Goal: Task Accomplishment & Management: Use online tool/utility

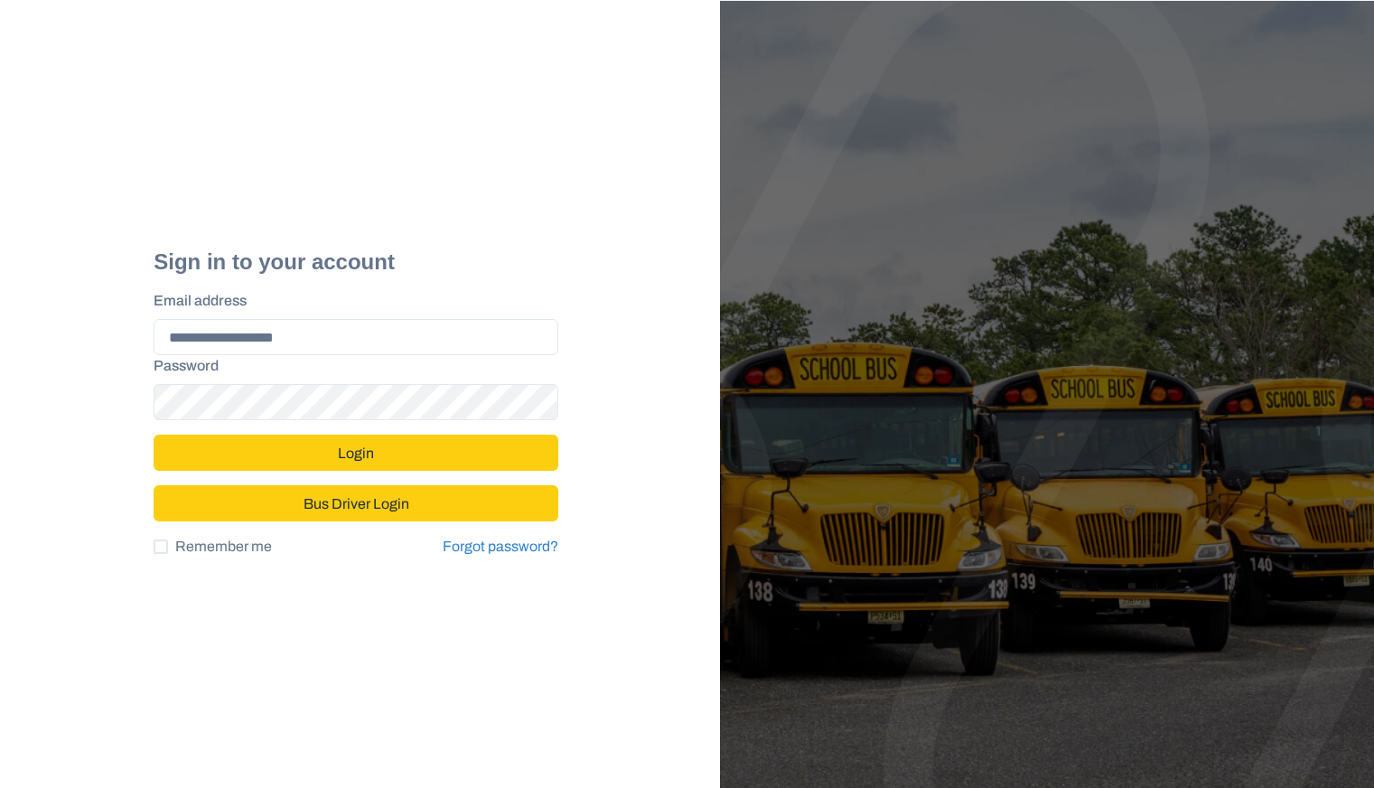
click at [302, 457] on button "Login" at bounding box center [356, 452] width 405 height 36
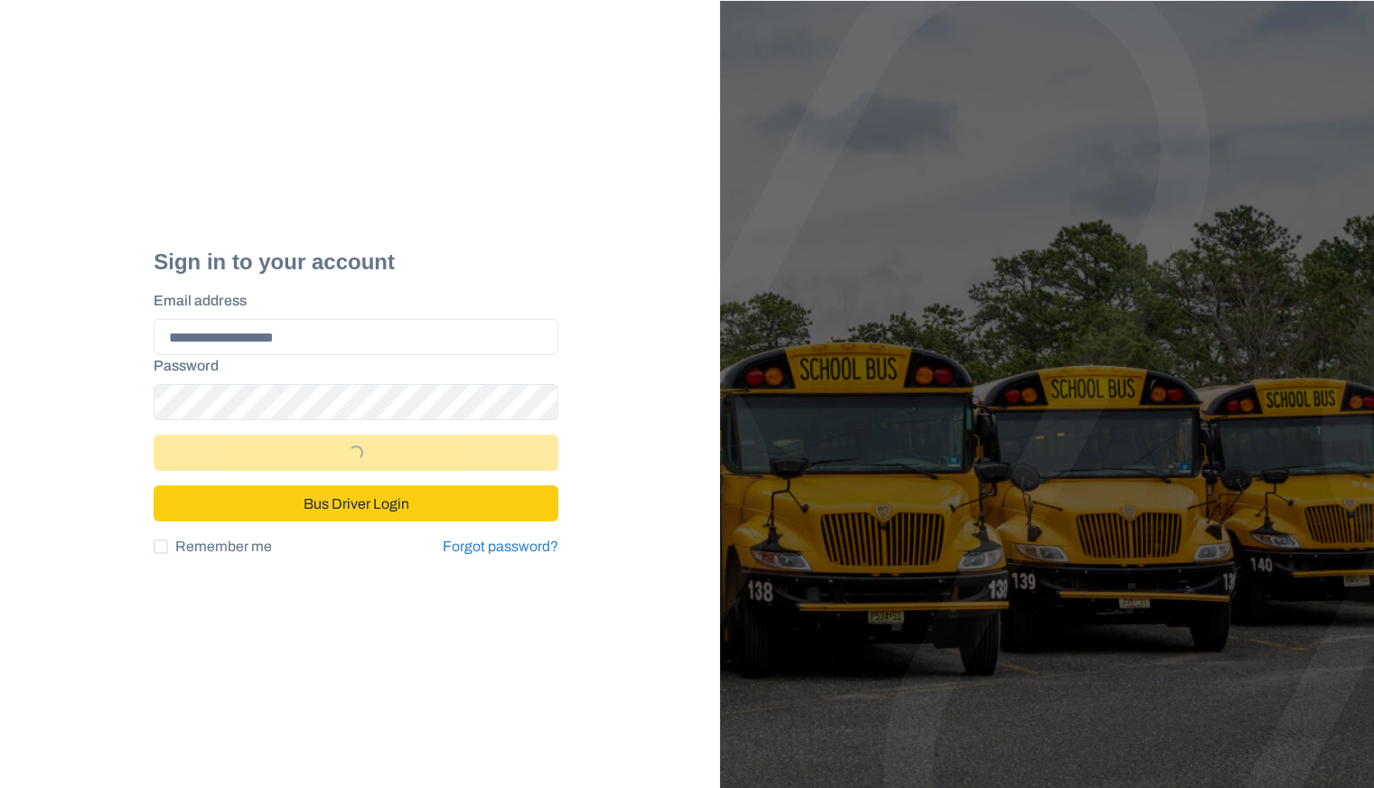
select select "*"
select select "****"
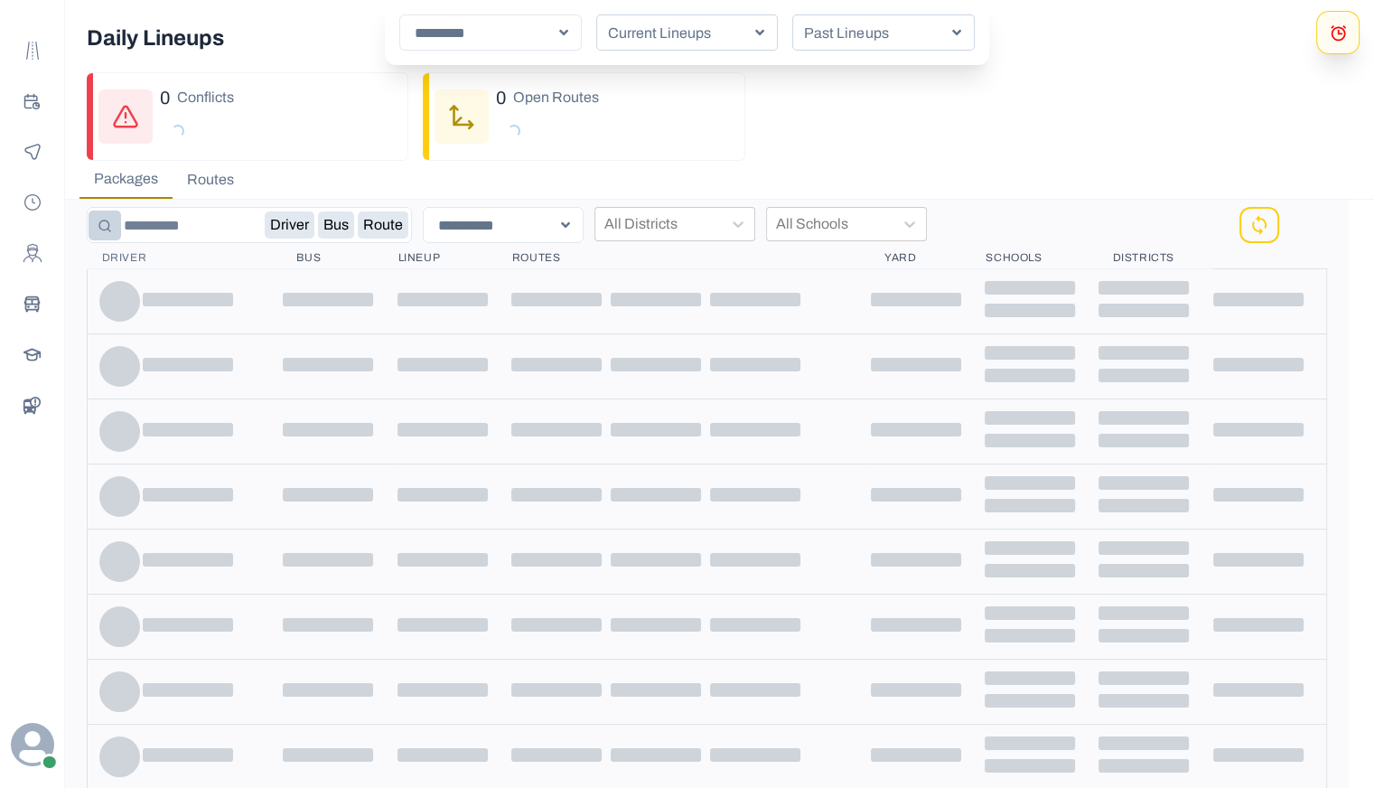
click at [349, 175] on div "Critical Dates Notification Report Order By Name Show Expired Loading..." at bounding box center [687, 394] width 1374 height 788
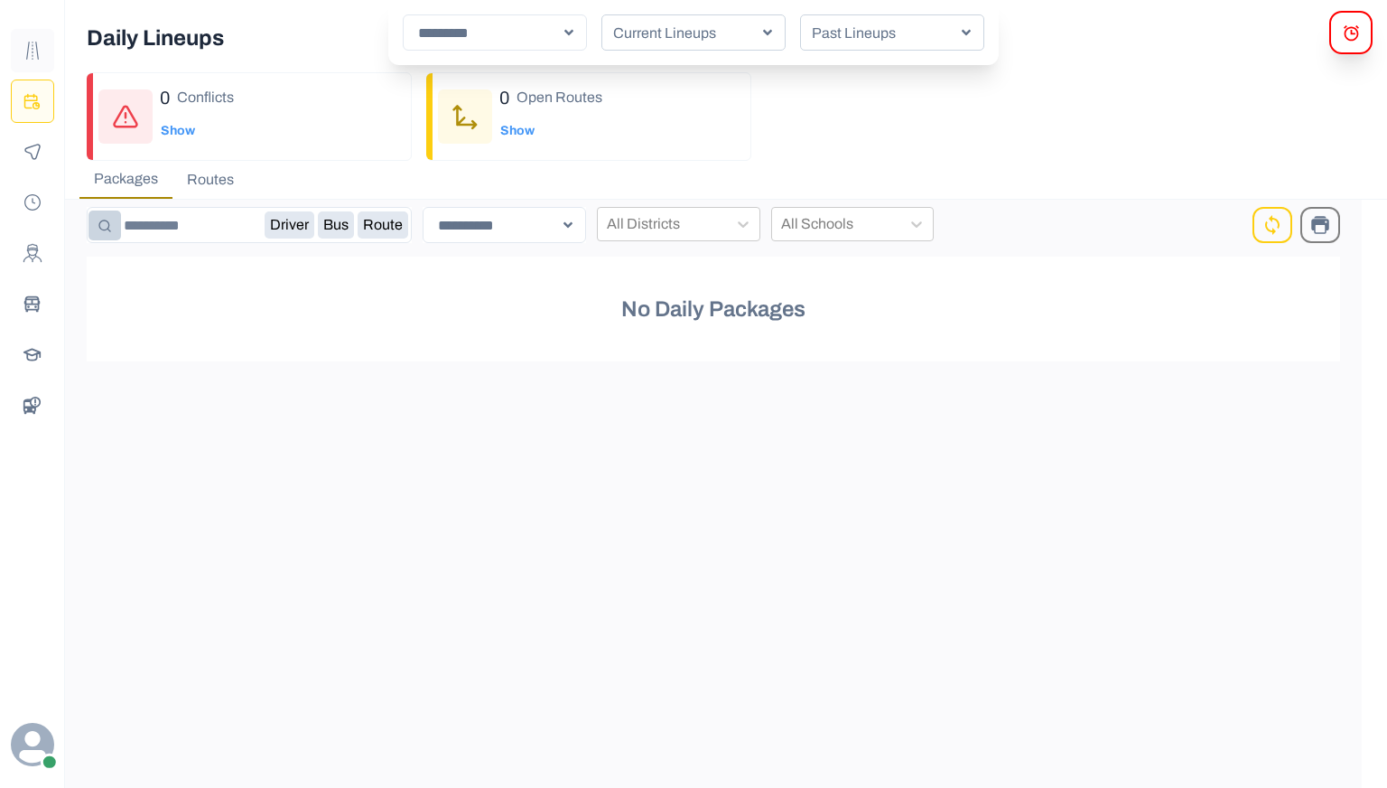
click at [18, 58] on button "Route Templates" at bounding box center [32, 50] width 43 height 43
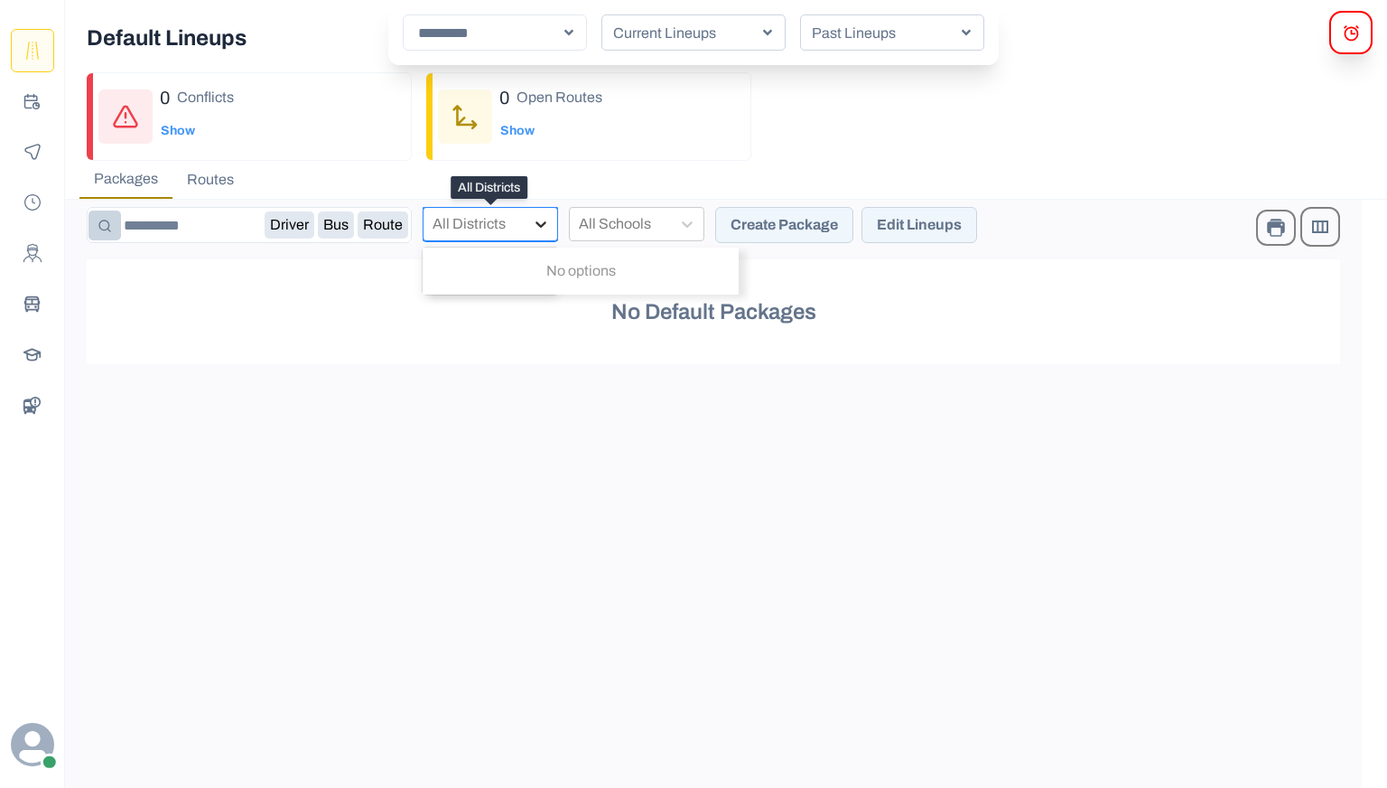
click at [525, 218] on div at bounding box center [541, 224] width 33 height 33
click at [540, 228] on icon at bounding box center [541, 224] width 18 height 18
click at [191, 186] on button "Routes" at bounding box center [210, 180] width 76 height 38
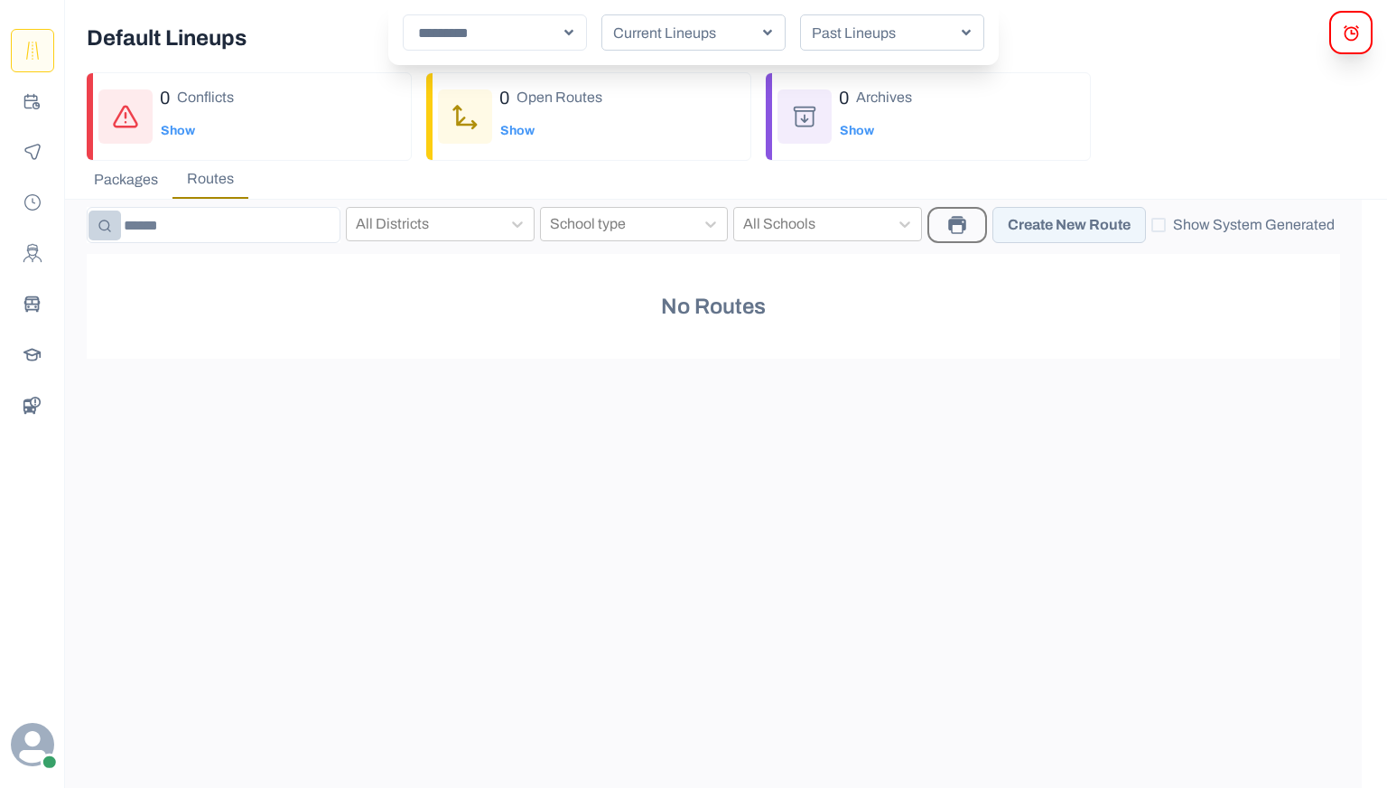
click at [155, 184] on button "Packages" at bounding box center [125, 180] width 93 height 38
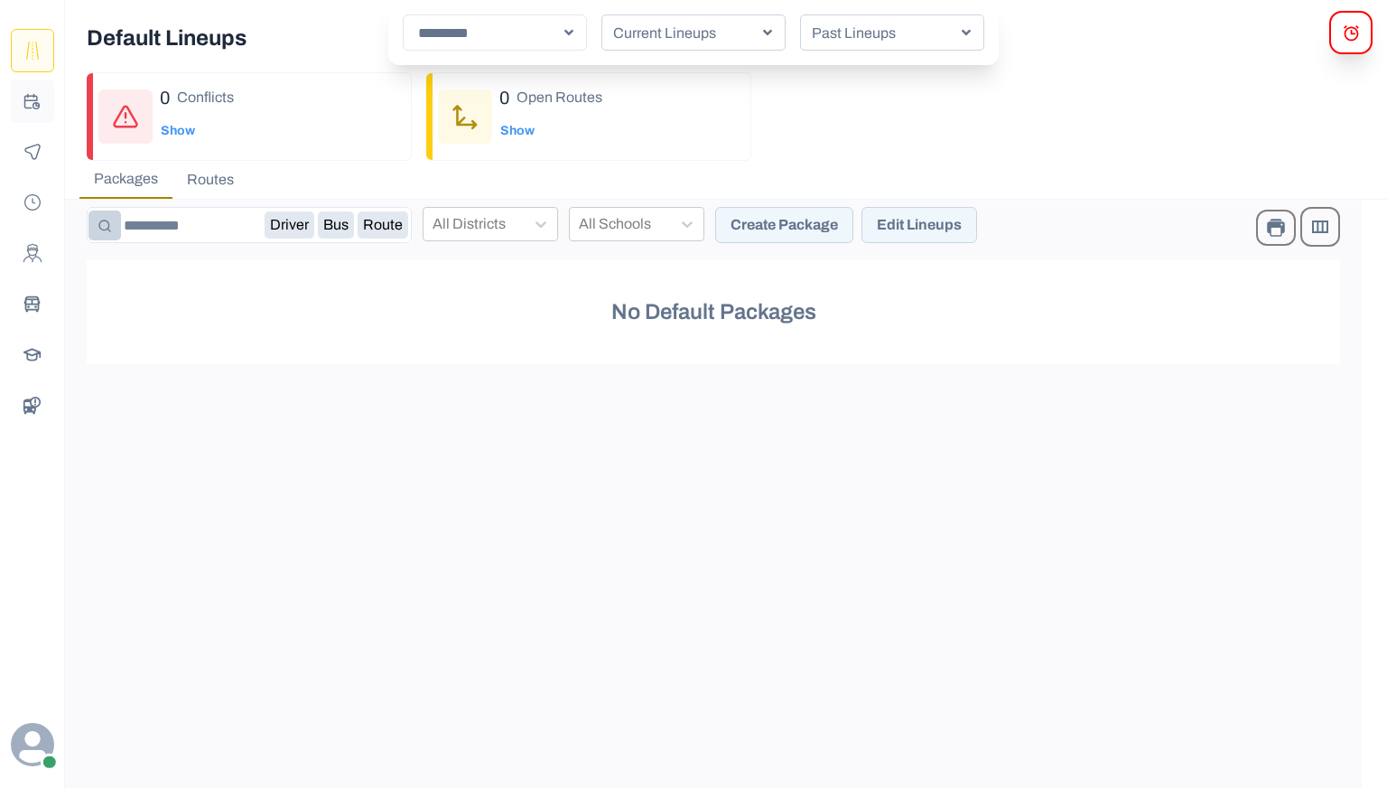
click at [23, 100] on icon "Planning" at bounding box center [31, 101] width 17 height 17
select select "*"
select select "****"
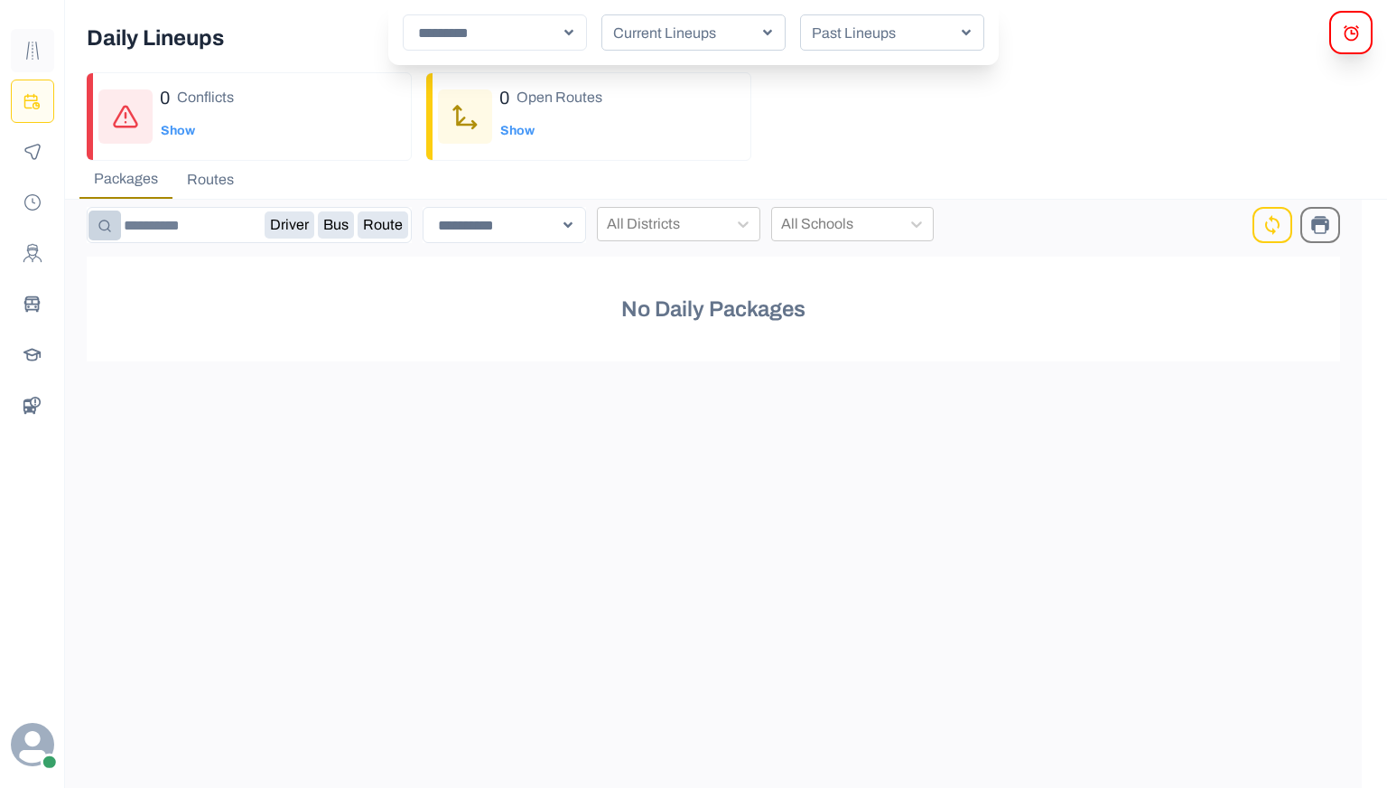
click at [11, 51] on button "Route Templates" at bounding box center [32, 50] width 43 height 43
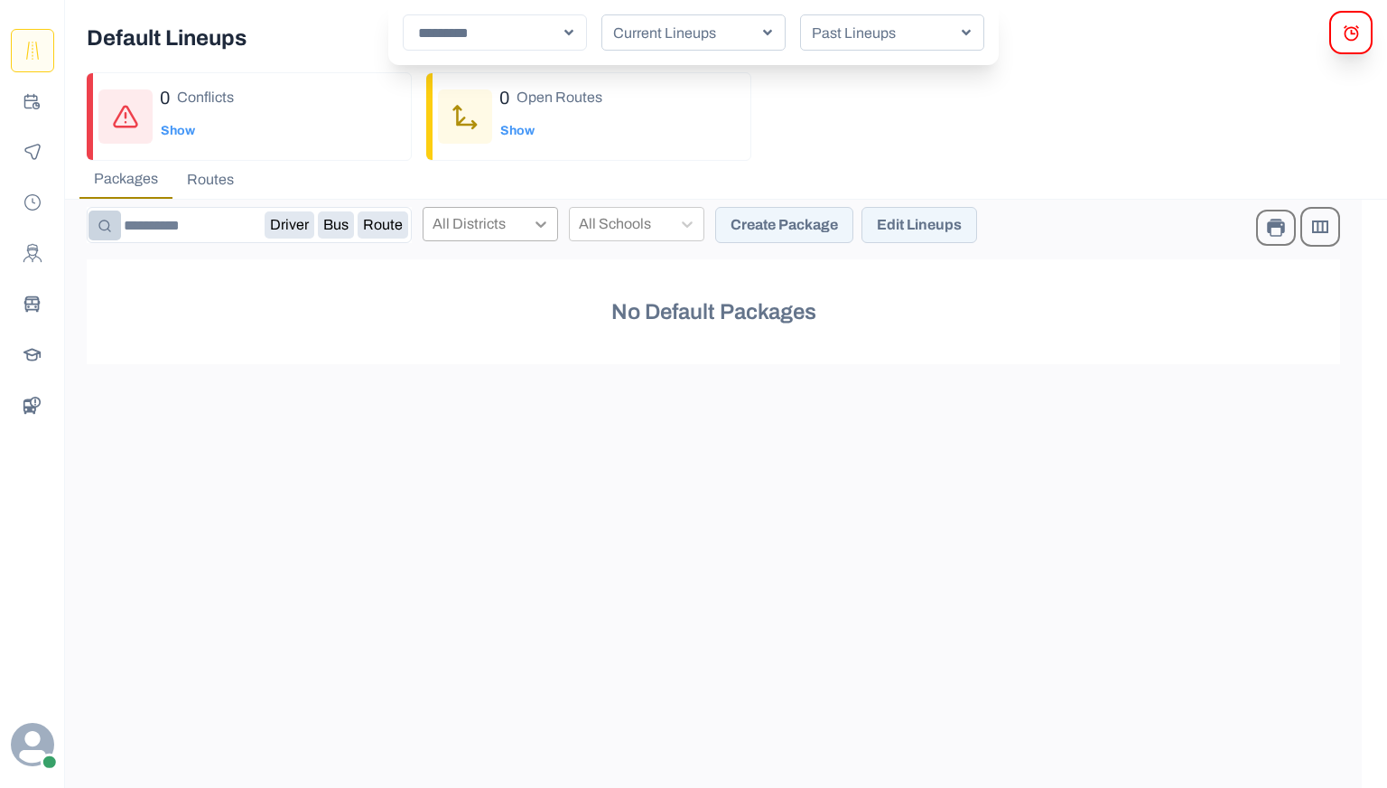
click at [532, 221] on icon at bounding box center [541, 224] width 18 height 18
click at [589, 220] on div at bounding box center [620, 223] width 83 height 25
click at [813, 228] on button "Create Package" at bounding box center [784, 225] width 138 height 36
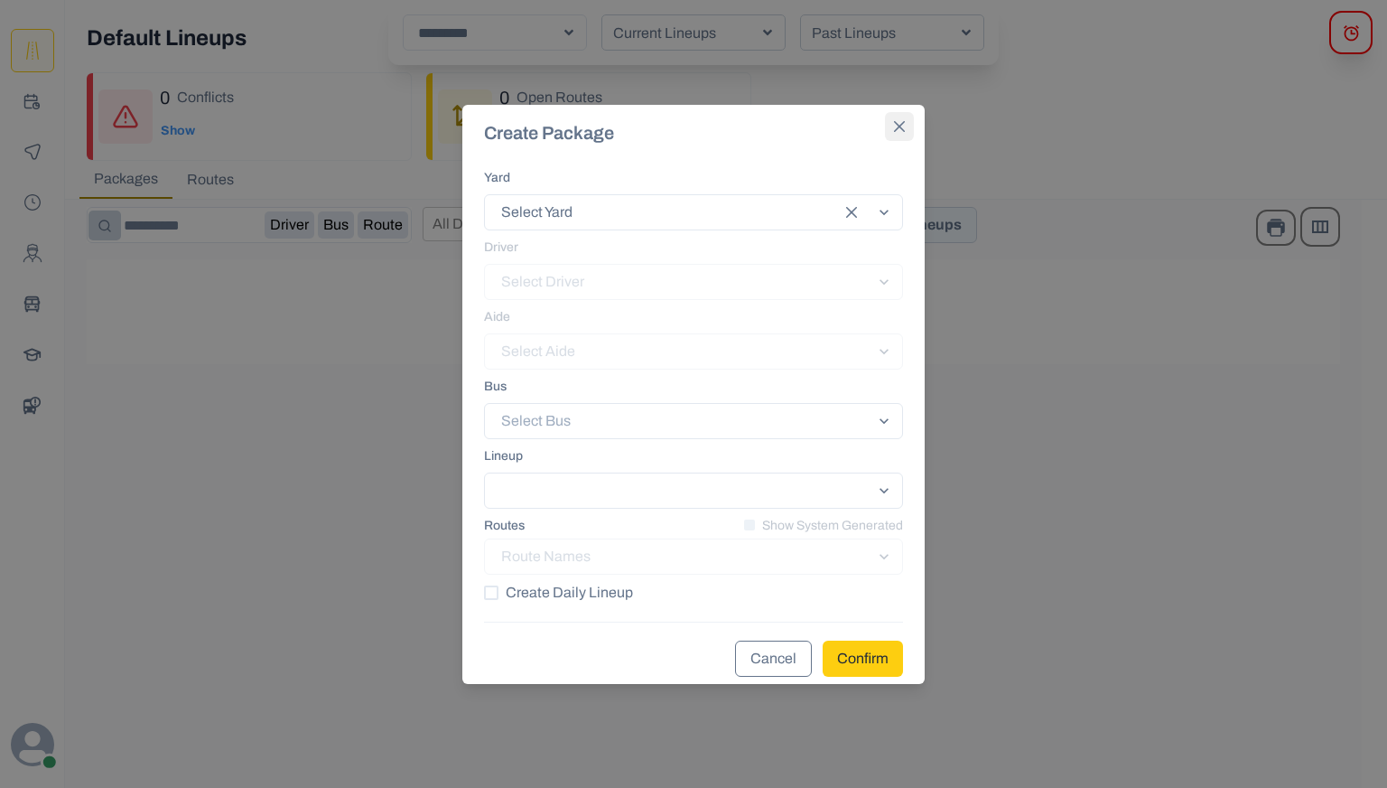
click at [901, 129] on icon "Close" at bounding box center [899, 126] width 11 height 11
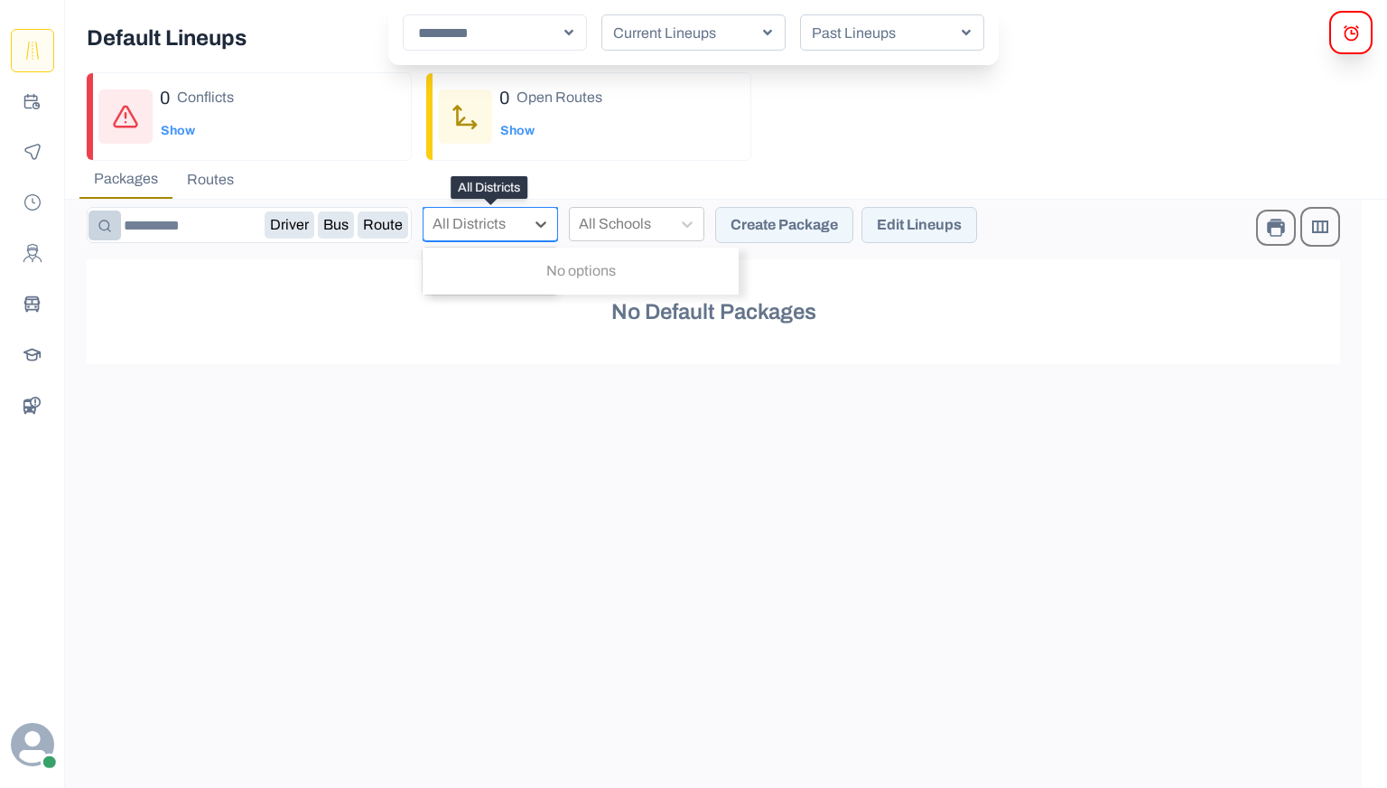
click at [447, 220] on div at bounding box center [474, 223] width 83 height 25
drag, startPoint x: 577, startPoint y: 223, endPoint x: 587, endPoint y: 221, distance: 10.1
click at [578, 223] on div "All Schools" at bounding box center [620, 224] width 101 height 33
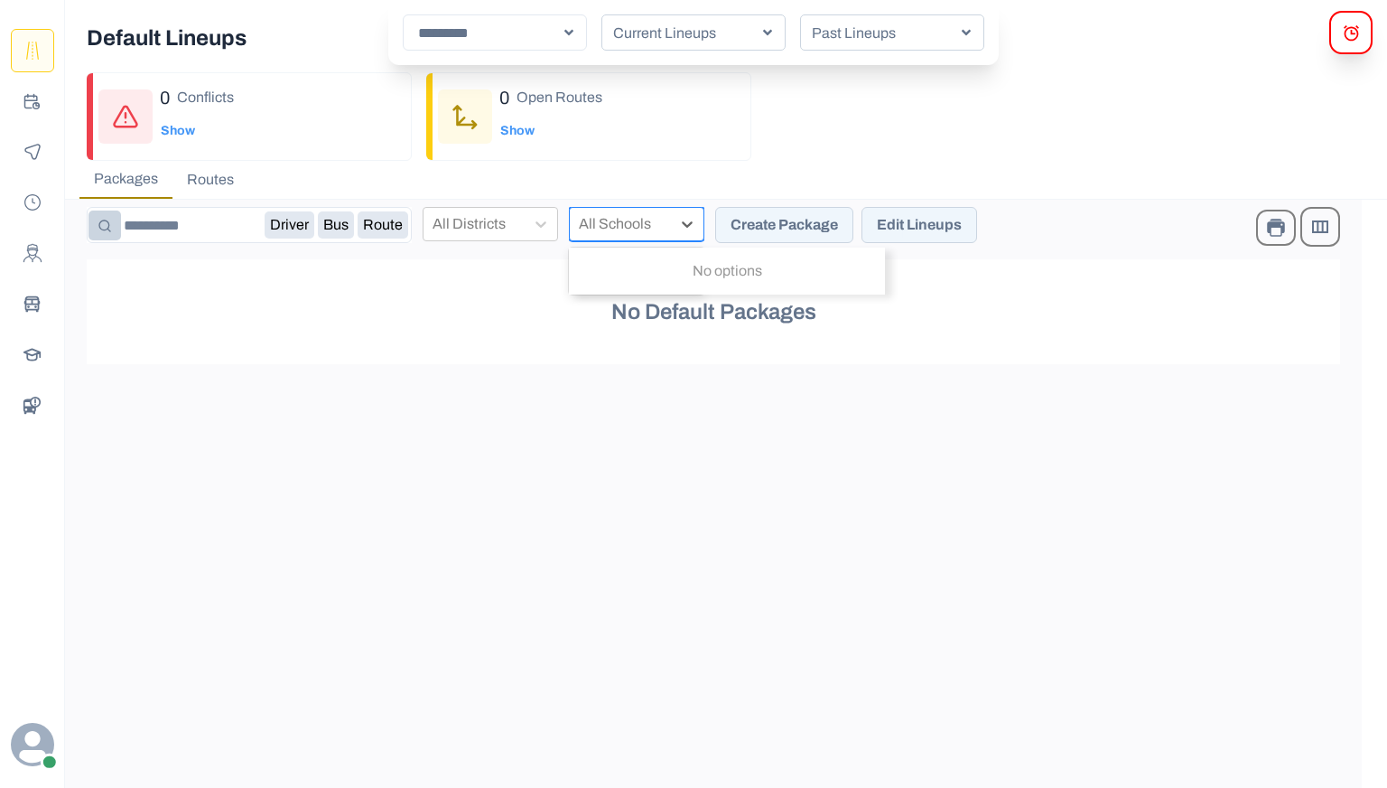
click at [813, 221] on button "Create Package" at bounding box center [784, 225] width 138 height 36
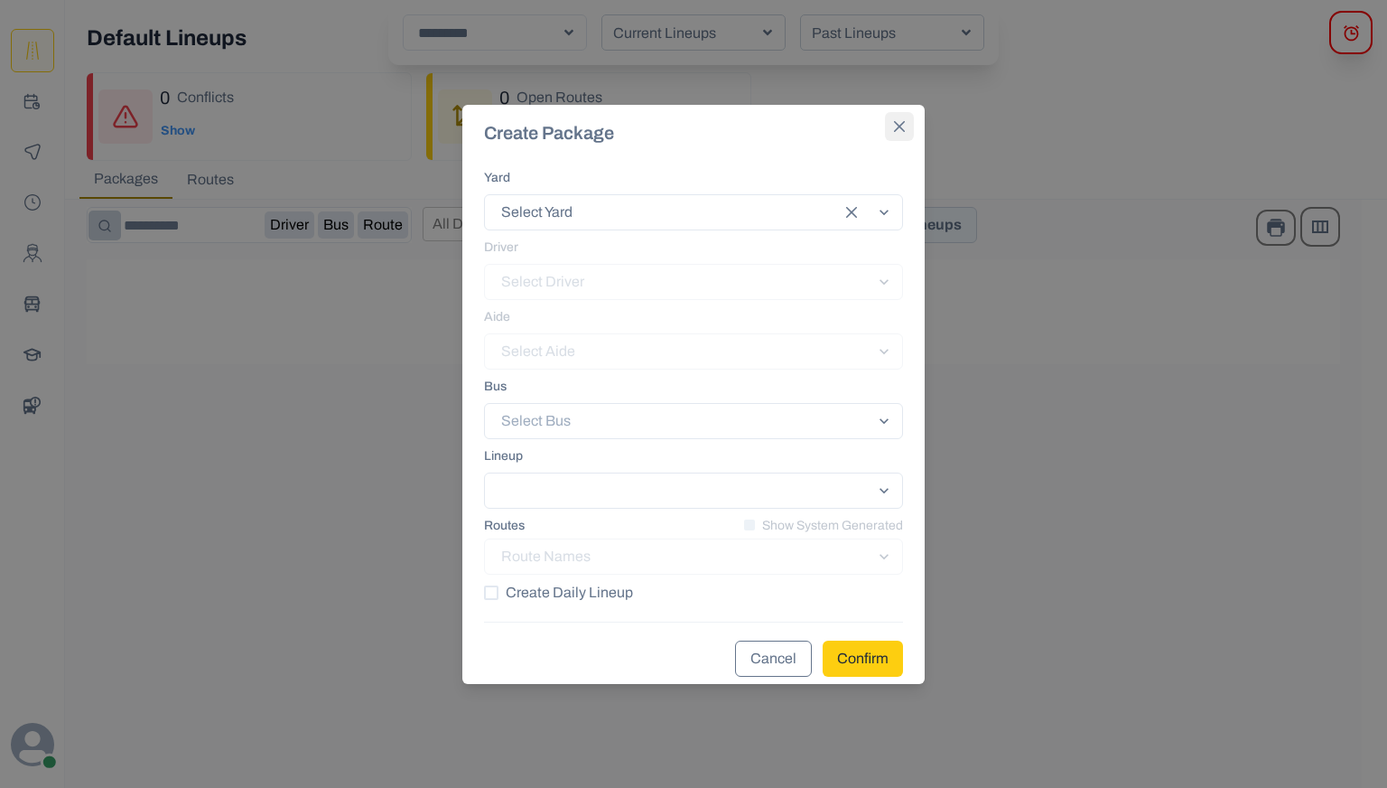
click at [900, 117] on button "Close" at bounding box center [899, 126] width 29 height 29
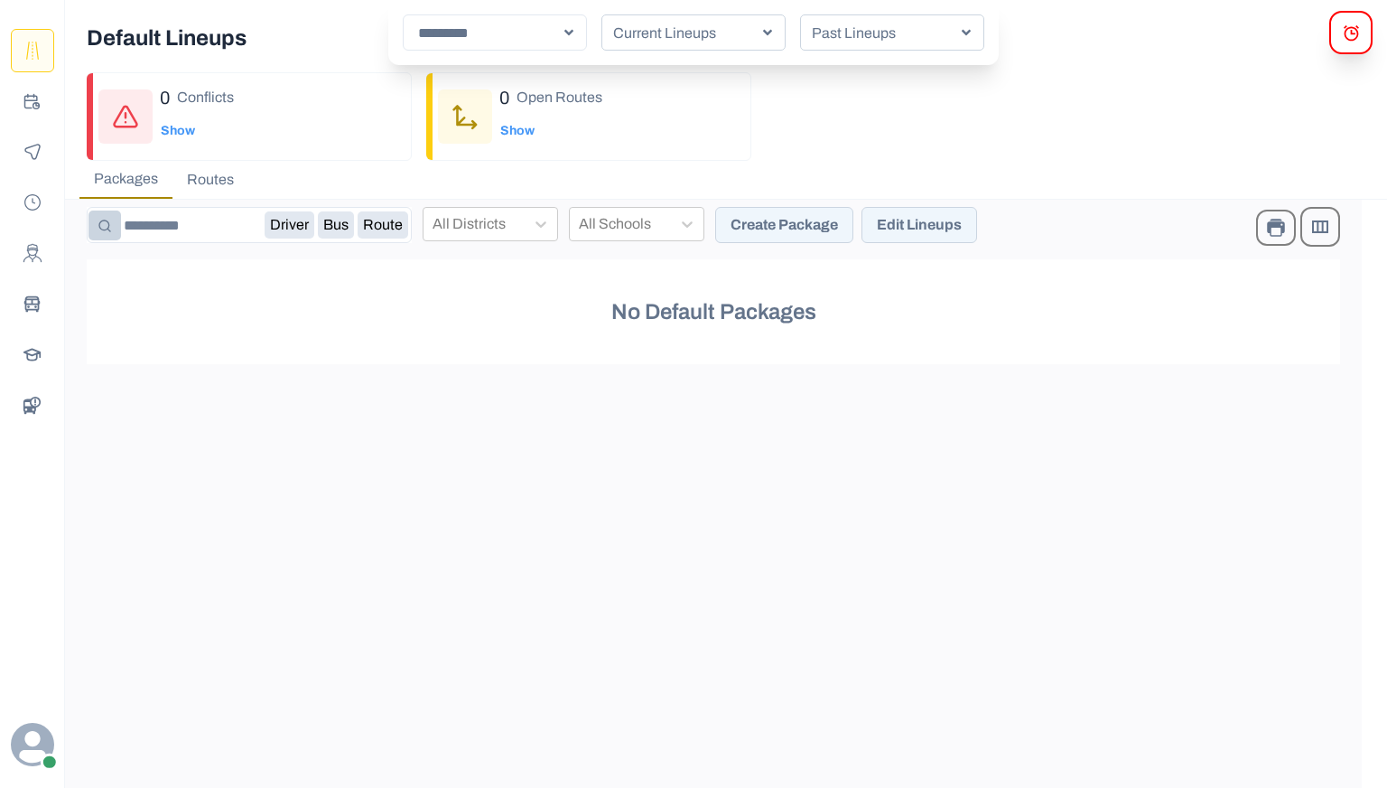
click at [918, 203] on div "Driver Bus Route All Districts All Schools Create Package Edit Lineups Show Col…" at bounding box center [713, 494] width 1297 height 588
click at [936, 214] on button "Edit Lineups" at bounding box center [920, 225] width 116 height 36
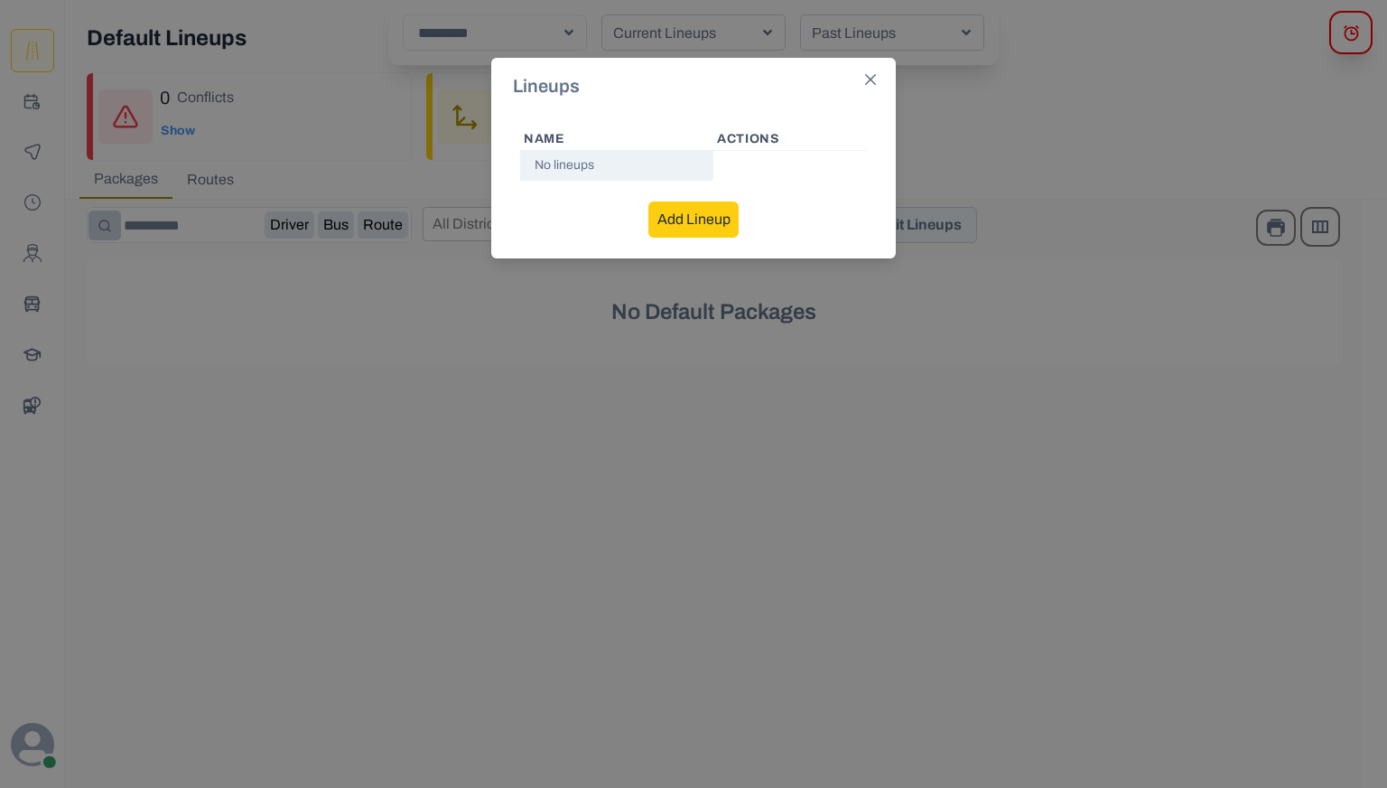
click at [863, 140] on div "Name Actions No lineups" at bounding box center [693, 154] width 361 height 67
drag, startPoint x: 860, startPoint y: 92, endPoint x: 890, endPoint y: 76, distance: 34.7
click at [862, 90] on button "Close" at bounding box center [870, 79] width 29 height 29
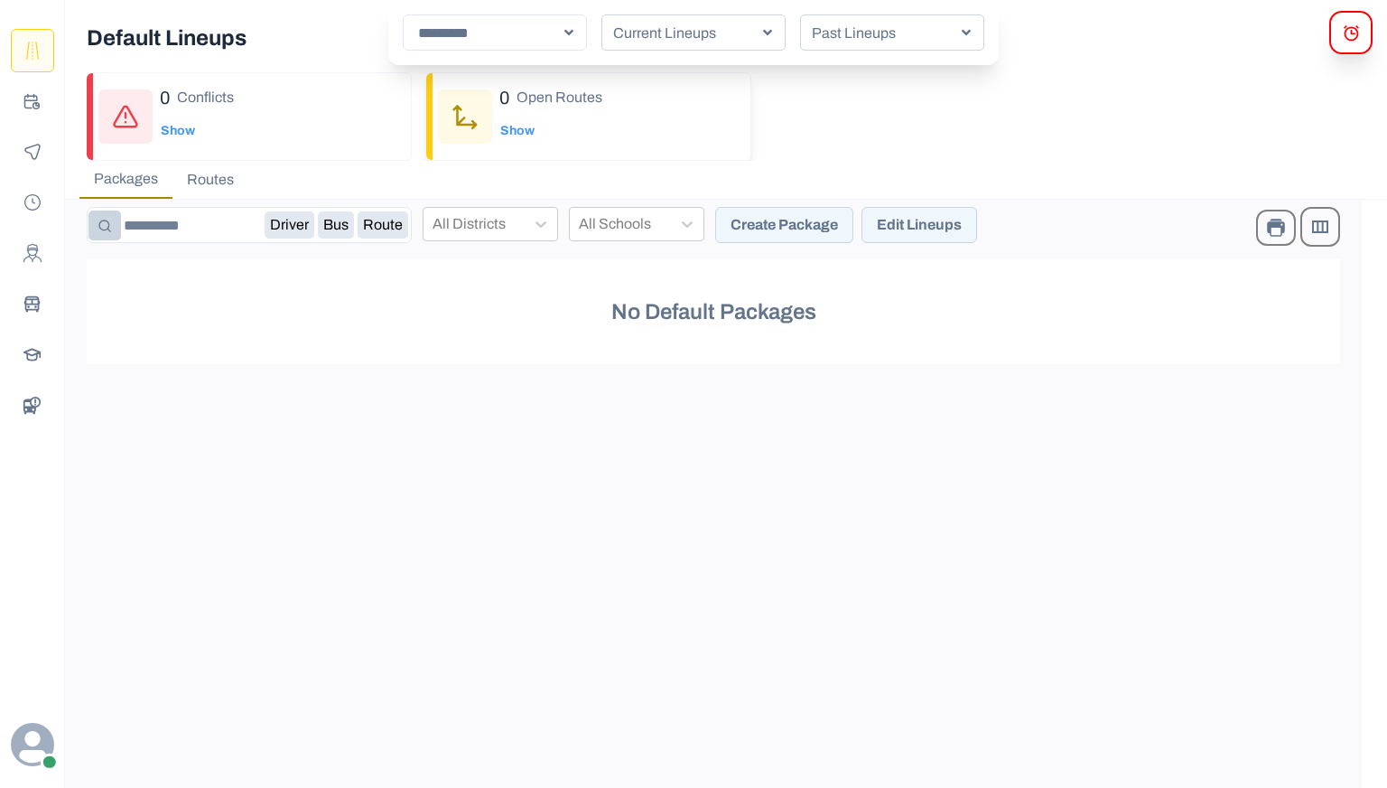
drag, startPoint x: 890, startPoint y: 76, endPoint x: 694, endPoint y: 150, distance: 210.3
